Goal: Transaction & Acquisition: Purchase product/service

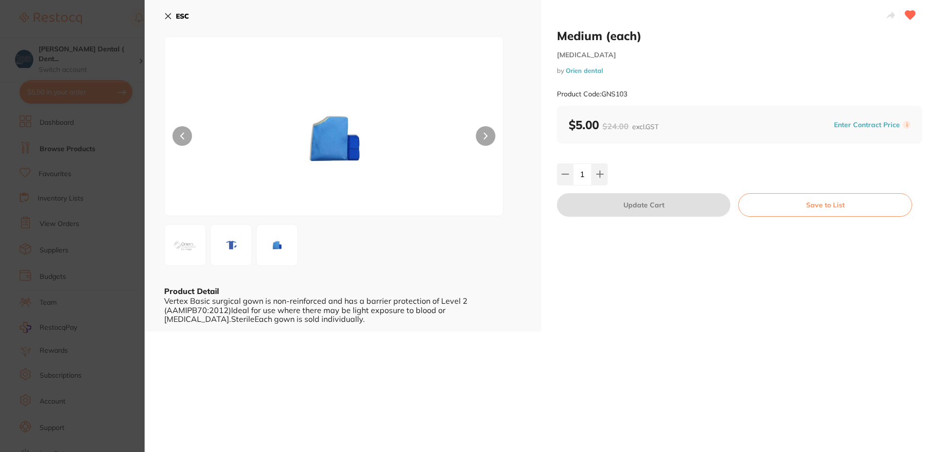
click at [172, 15] on icon at bounding box center [168, 16] width 8 height 8
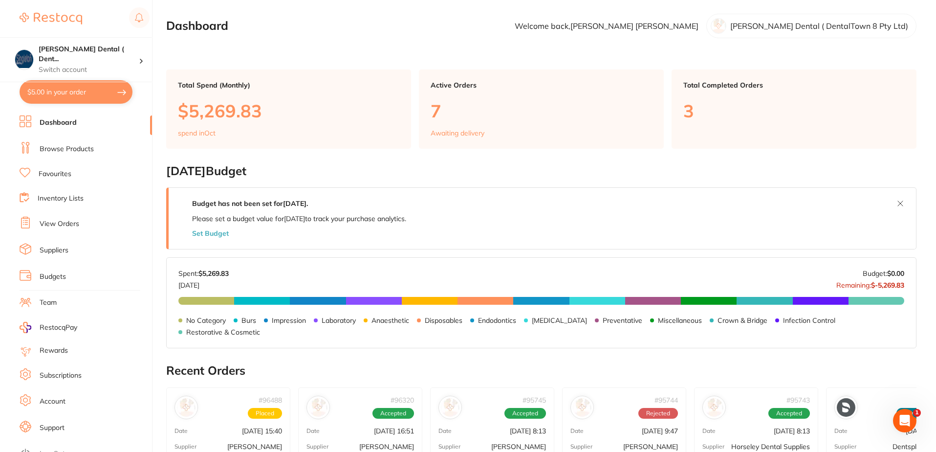
click at [52, 174] on link "Favourites" at bounding box center [55, 174] width 33 height 10
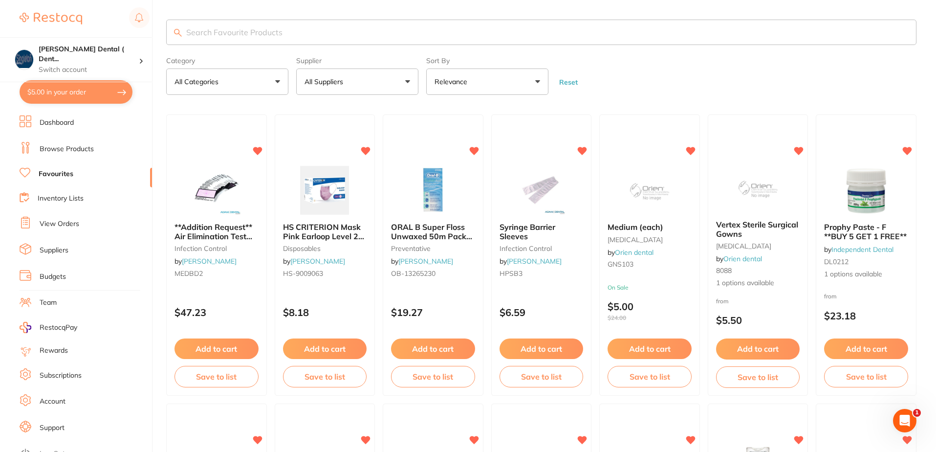
click at [285, 33] on input "search" at bounding box center [541, 32] width 750 height 25
type input "GNS103"
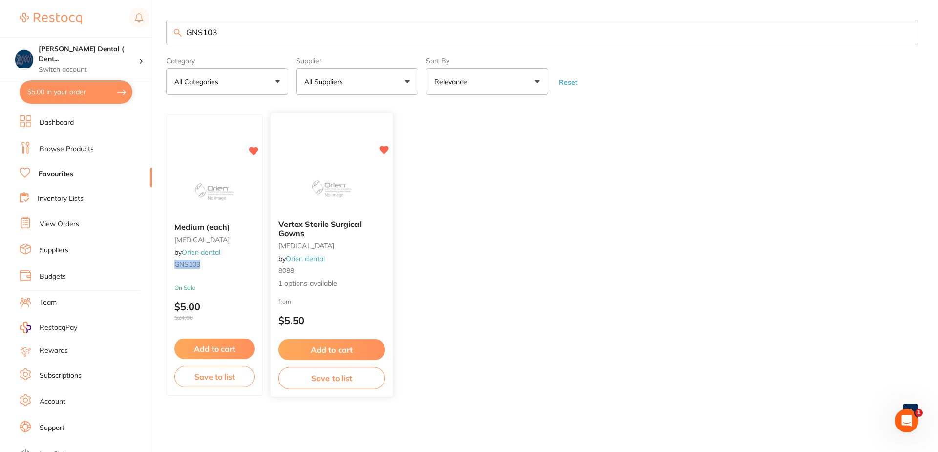
click at [325, 223] on span "Vertex Sterile Surgical Gowns" at bounding box center [320, 228] width 83 height 19
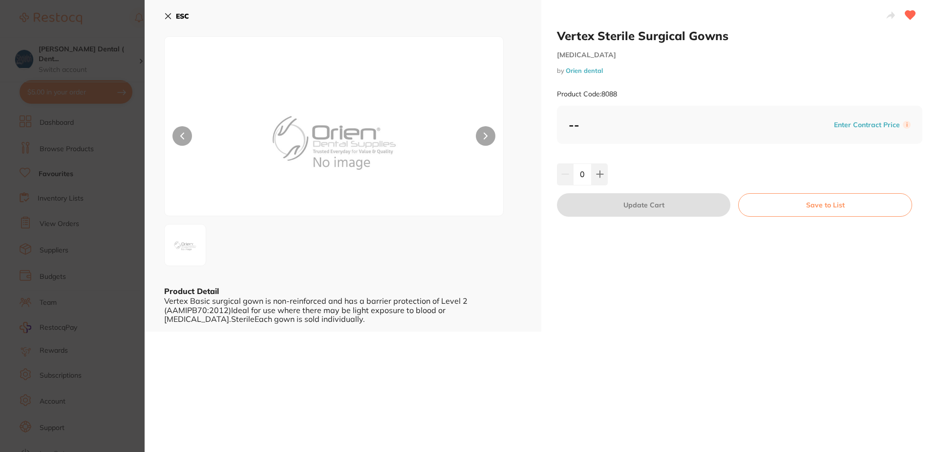
click at [166, 17] on icon at bounding box center [168, 16] width 8 height 8
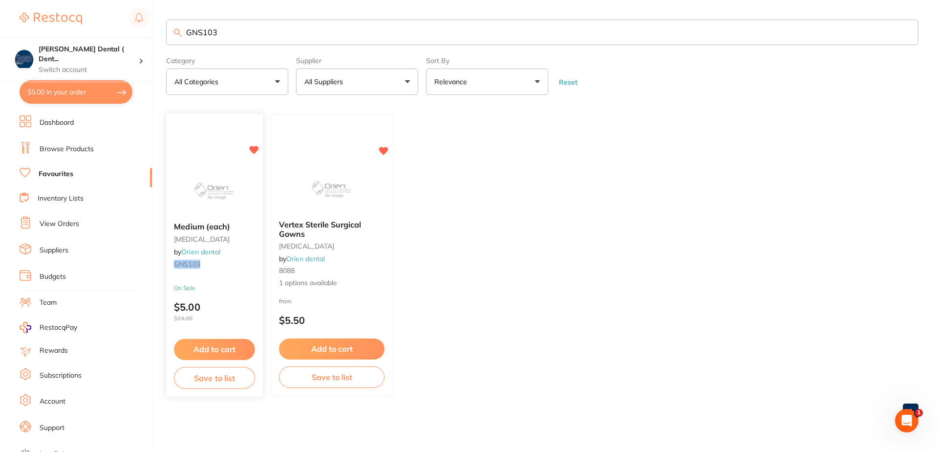
click at [205, 239] on small "[MEDICAL_DATA]" at bounding box center [214, 239] width 81 height 8
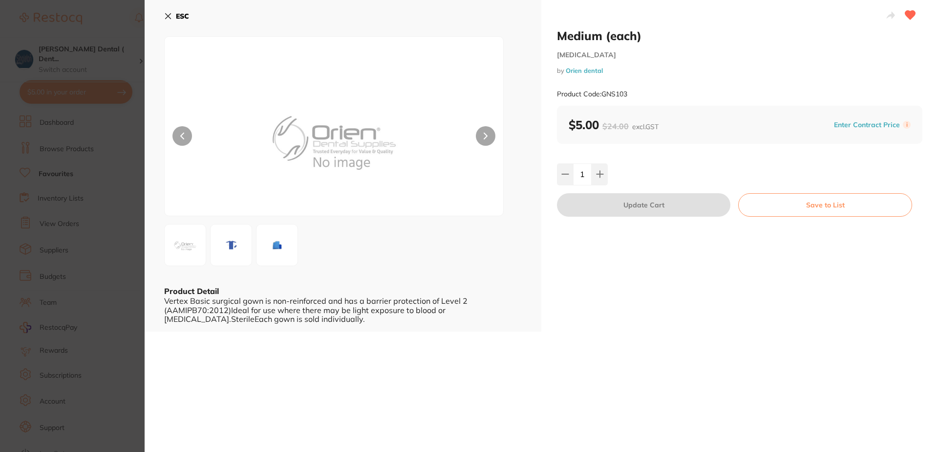
click at [334, 272] on div "ESC Product Detail Vertex Basic surgical gown is non-reinforced and has a barri…" at bounding box center [343, 165] width 397 height 331
click at [236, 241] on img at bounding box center [231, 244] width 35 height 35
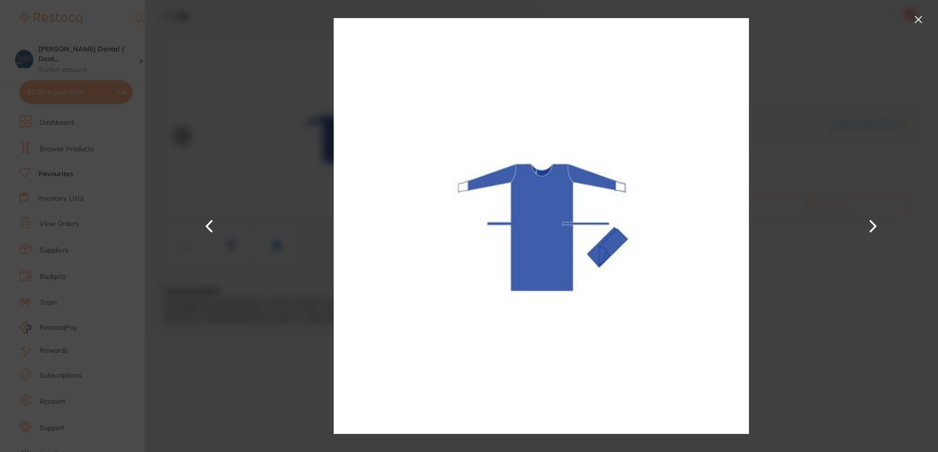
click at [876, 226] on button at bounding box center [873, 226] width 23 height 226
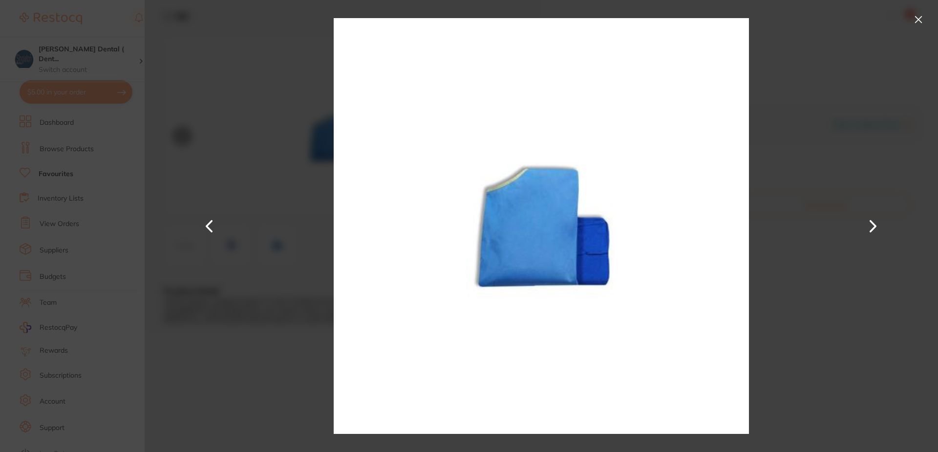
click at [209, 226] on button at bounding box center [209, 226] width 23 height 226
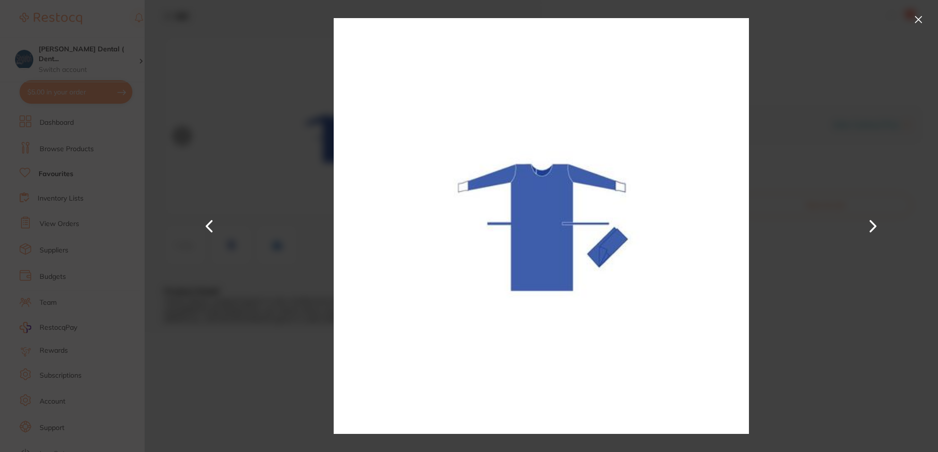
click at [917, 18] on button at bounding box center [919, 20] width 16 height 16
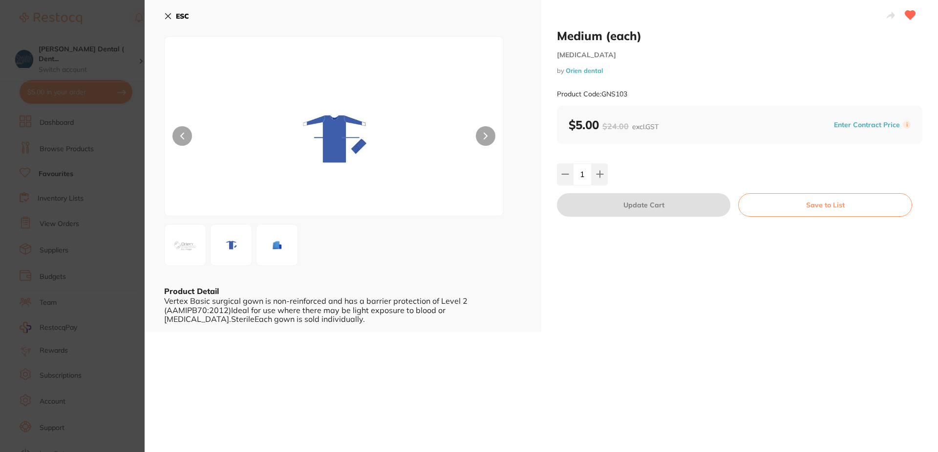
click at [167, 17] on icon at bounding box center [168, 16] width 5 height 5
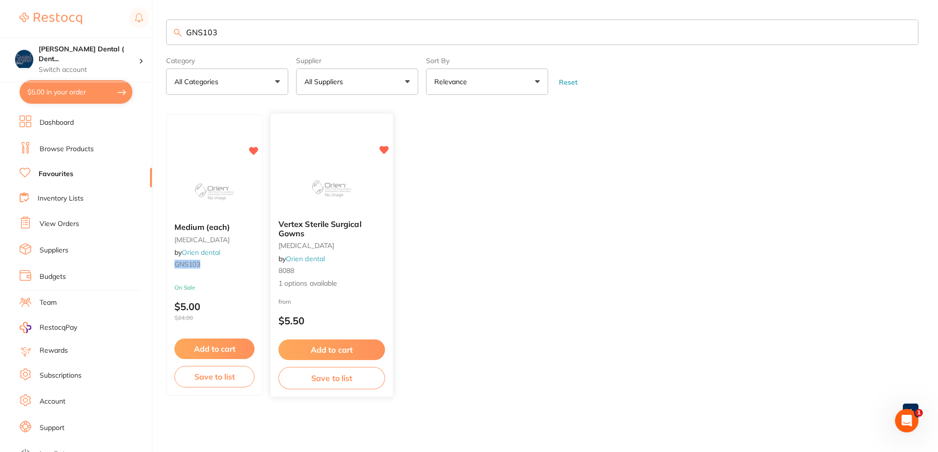
click at [296, 228] on span "Vertex Sterile Surgical Gowns" at bounding box center [320, 228] width 83 height 19
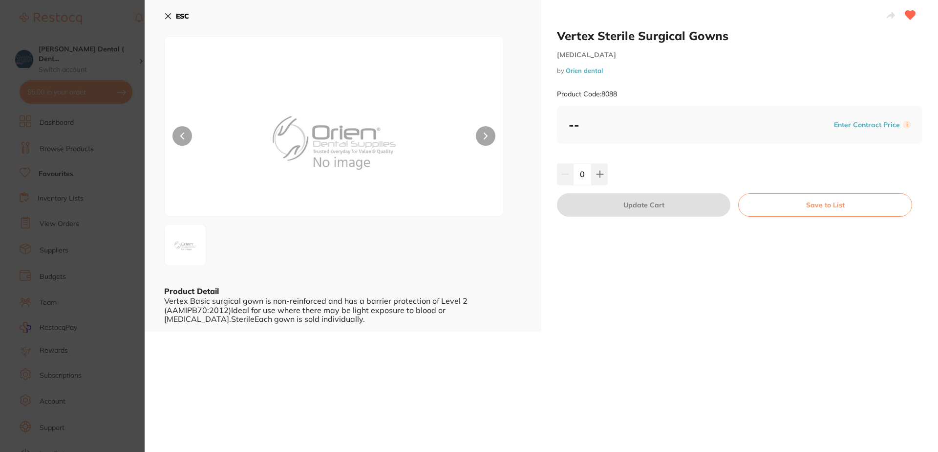
click at [169, 15] on icon at bounding box center [168, 16] width 8 height 8
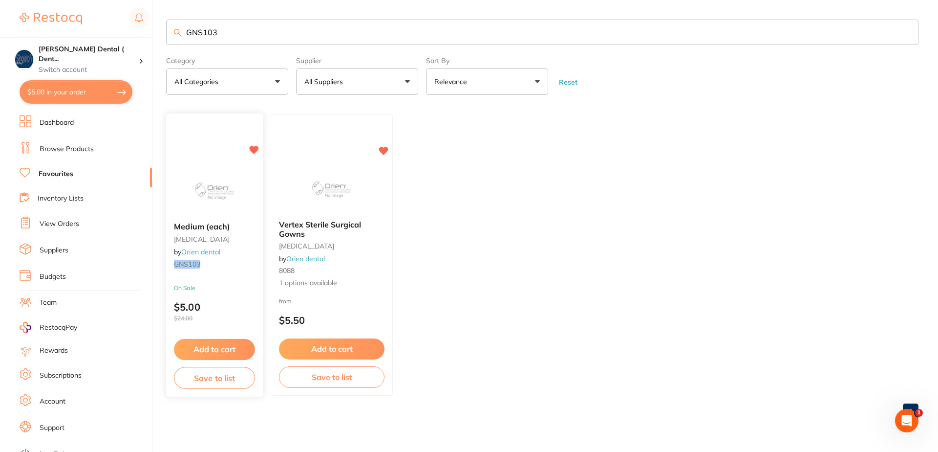
click at [221, 347] on button "Add to cart" at bounding box center [214, 349] width 81 height 21
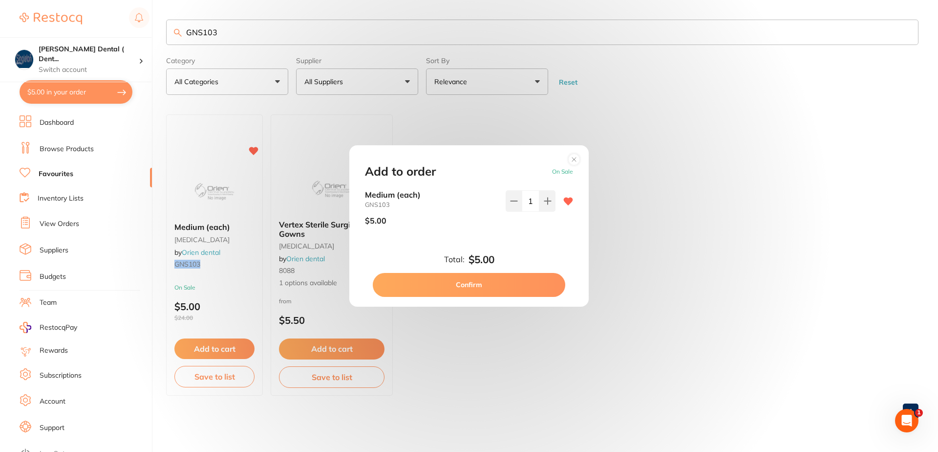
click at [574, 159] on icon at bounding box center [574, 159] width 4 height 4
